Goal: Information Seeking & Learning: Learn about a topic

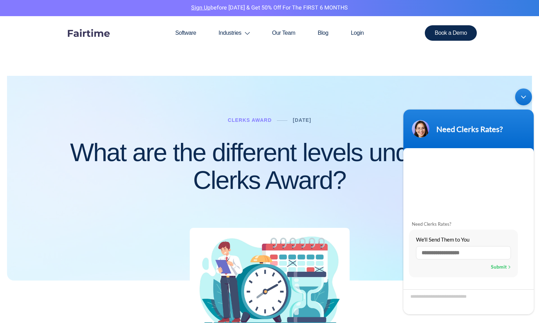
click at [373, 93] on div at bounding box center [269, 161] width 525 height 239
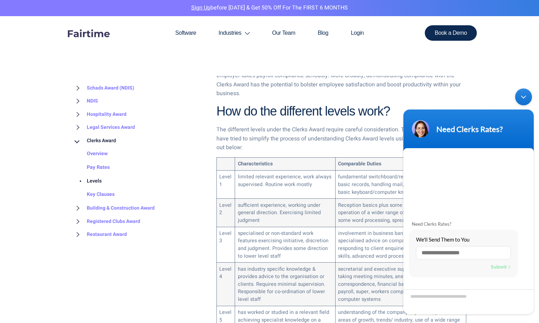
scroll to position [422, 0]
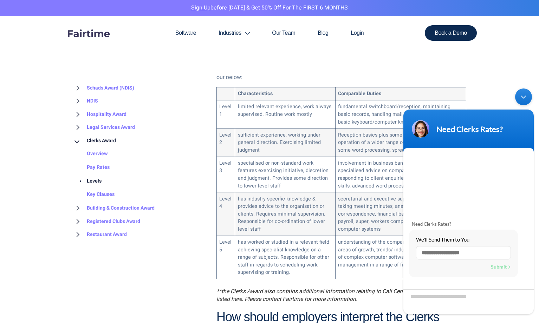
click at [529, 93] on div "Minimize live chat window" at bounding box center [523, 97] width 17 height 17
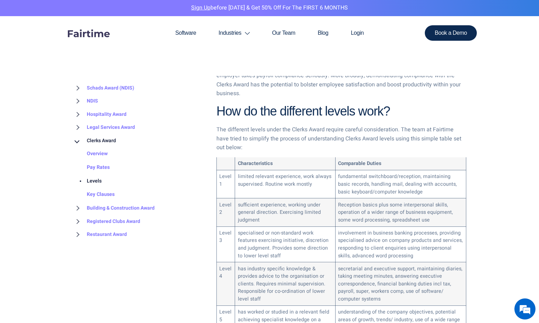
scroll to position [386, 0]
